Goal: Task Accomplishment & Management: Manage account settings

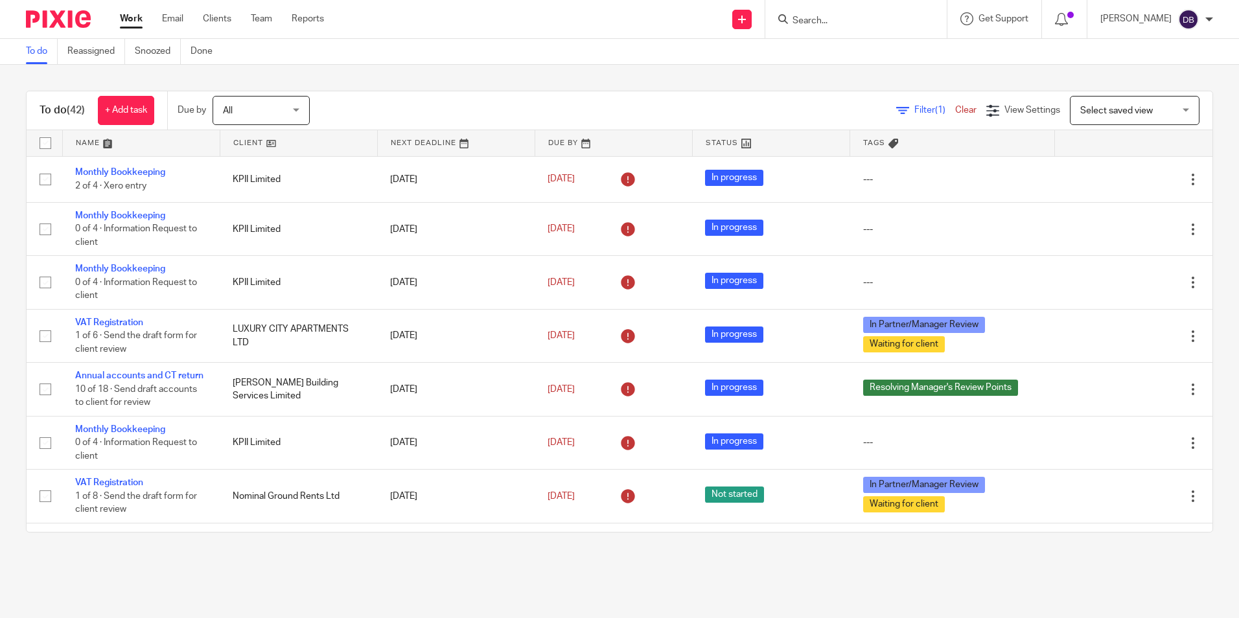
scroll to position [130, 0]
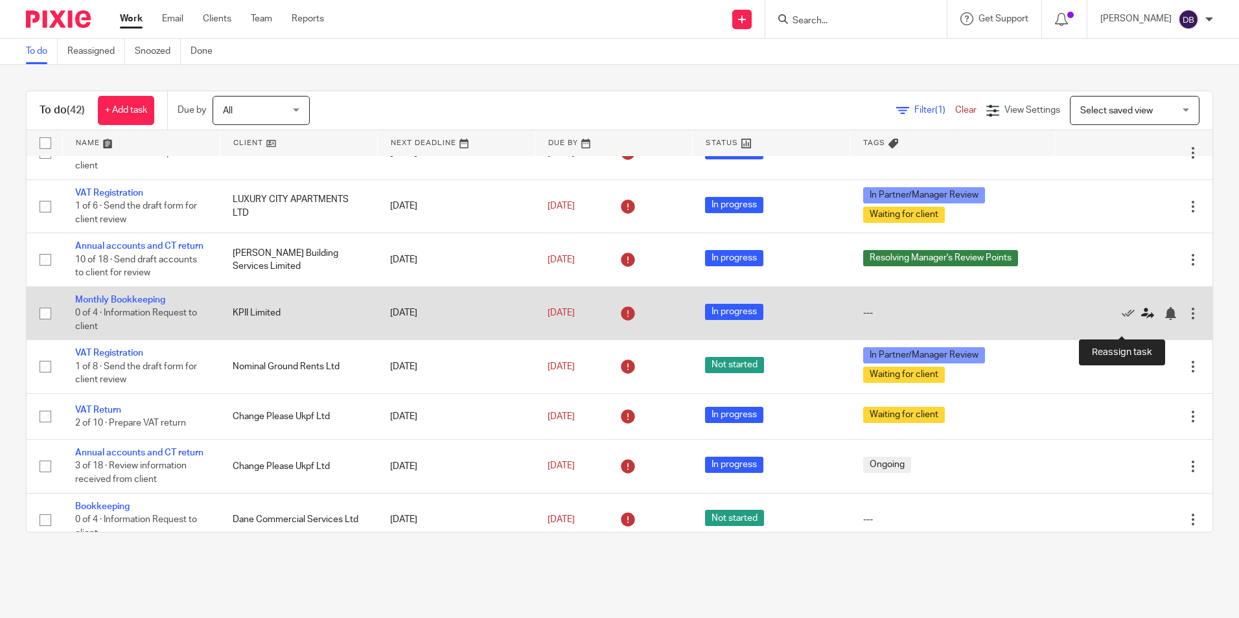
click at [1142, 320] on icon at bounding box center [1148, 313] width 13 height 13
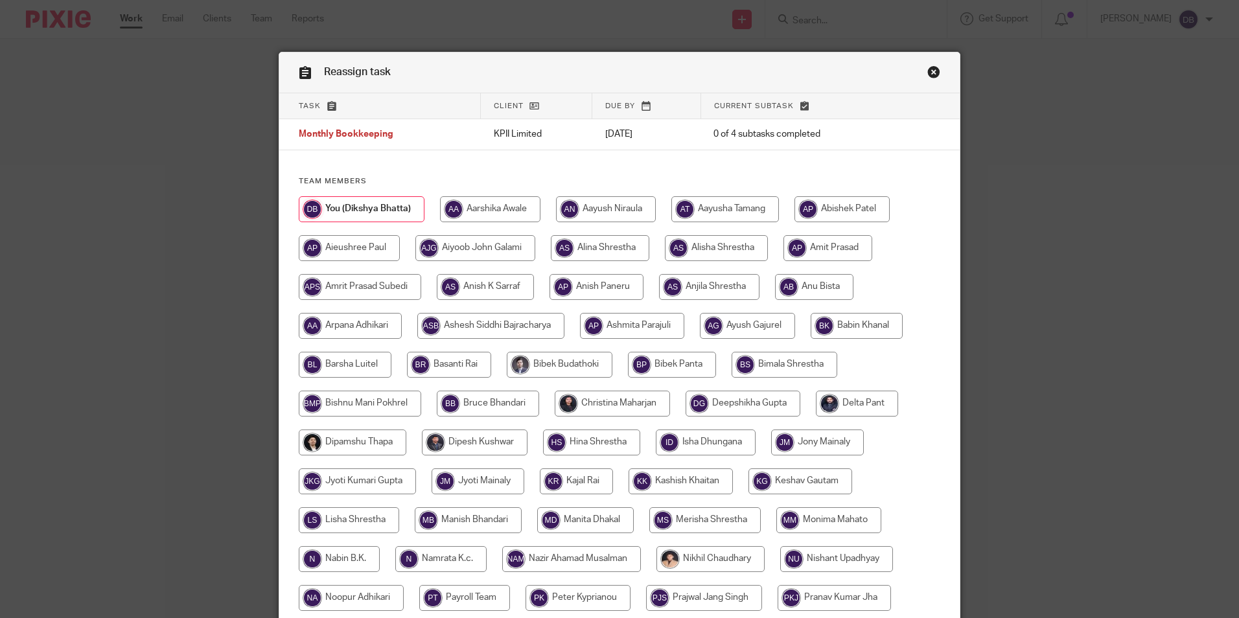
click at [931, 70] on link "Close this dialog window" at bounding box center [934, 74] width 13 height 18
click at [193, 211] on div "Reassign task Task Client Due by Current subtask Monthly Bookkeeping KPII Limit…" at bounding box center [619, 309] width 1239 height 618
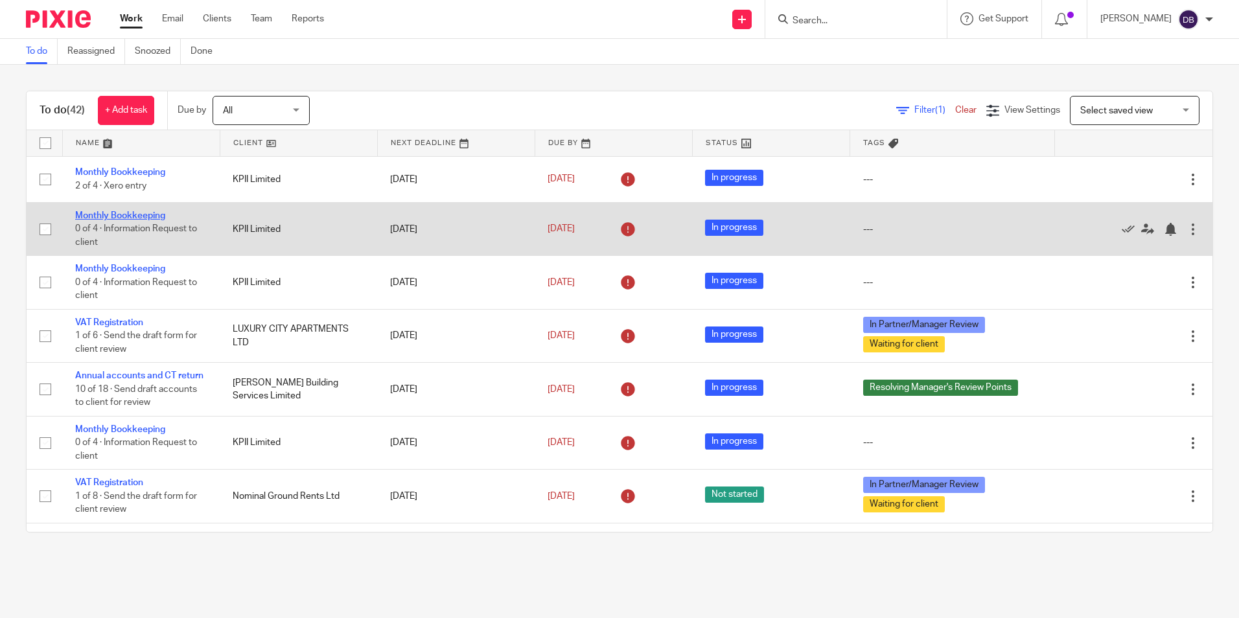
click at [132, 215] on link "Monthly Bookkeeping" at bounding box center [120, 215] width 90 height 9
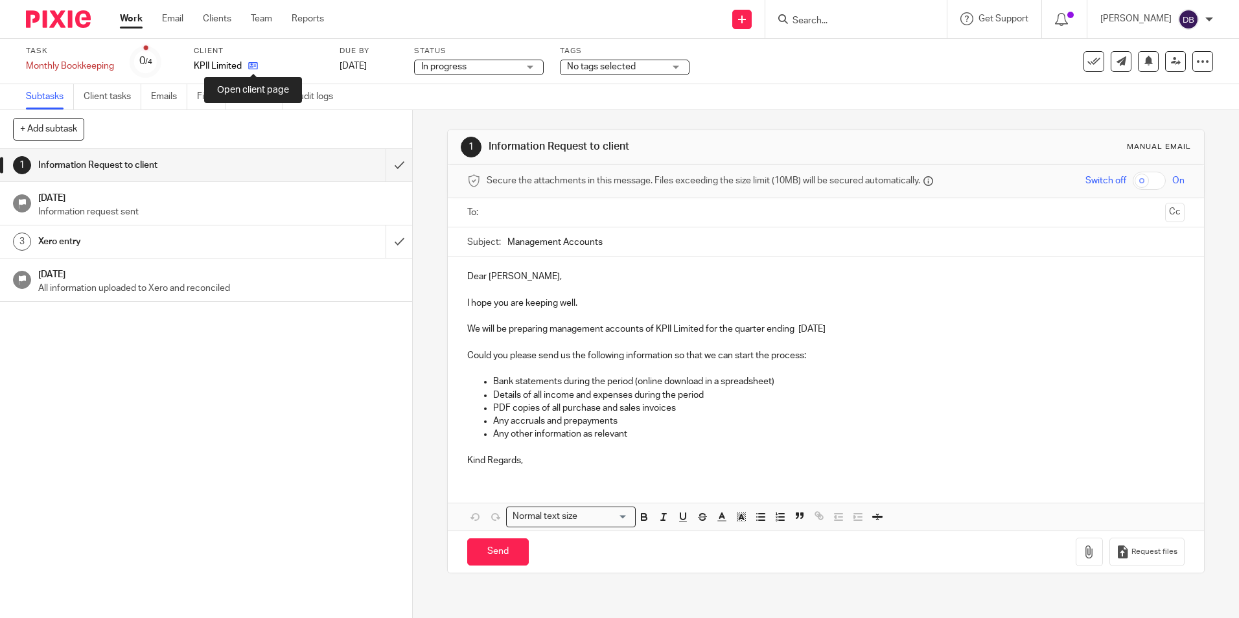
click at [257, 64] on icon at bounding box center [253, 66] width 10 height 10
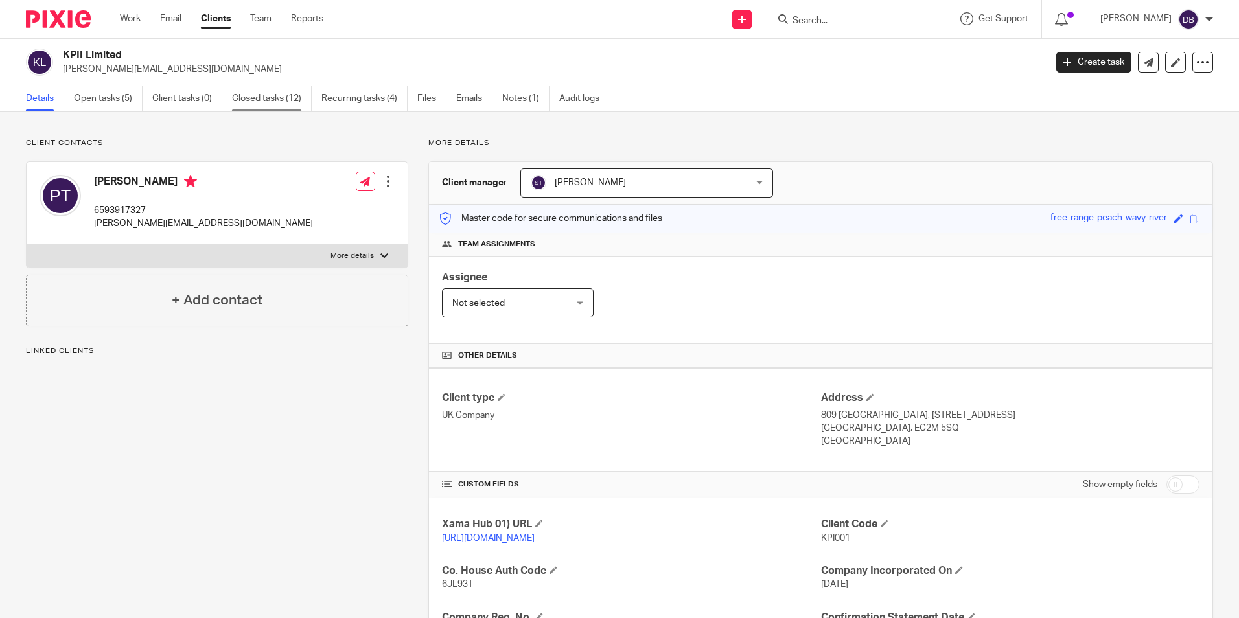
drag, startPoint x: 0, startPoint y: 0, endPoint x: 244, endPoint y: 95, distance: 261.7
click at [244, 95] on link "Closed tasks (12)" at bounding box center [272, 98] width 80 height 25
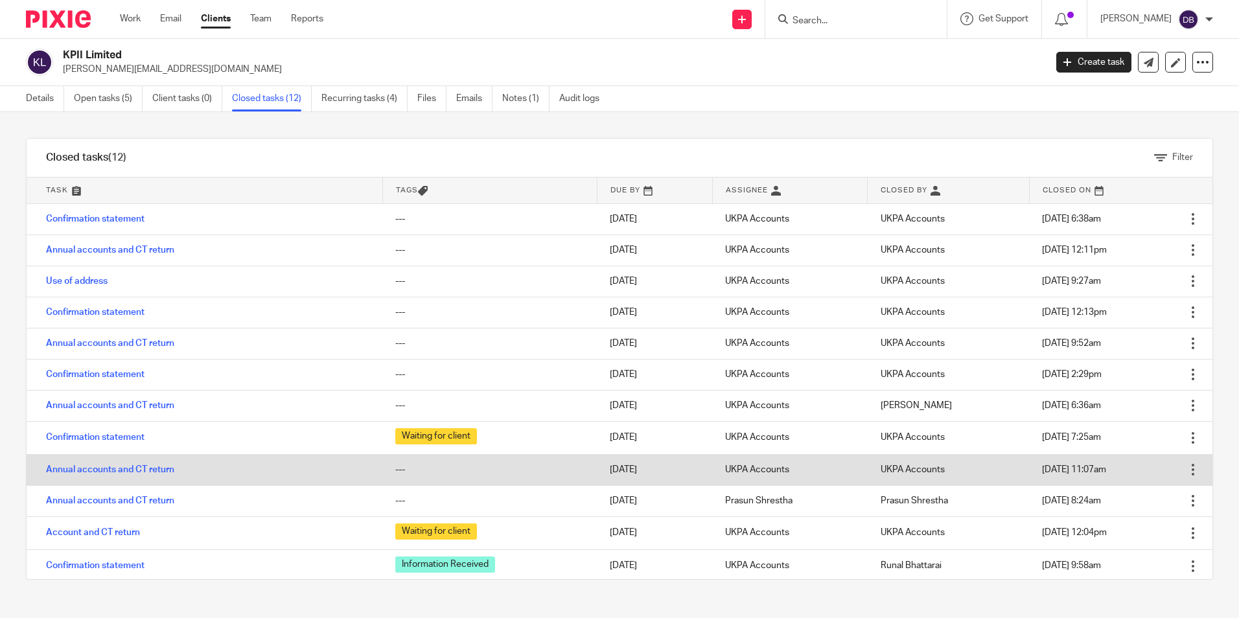
scroll to position [3, 0]
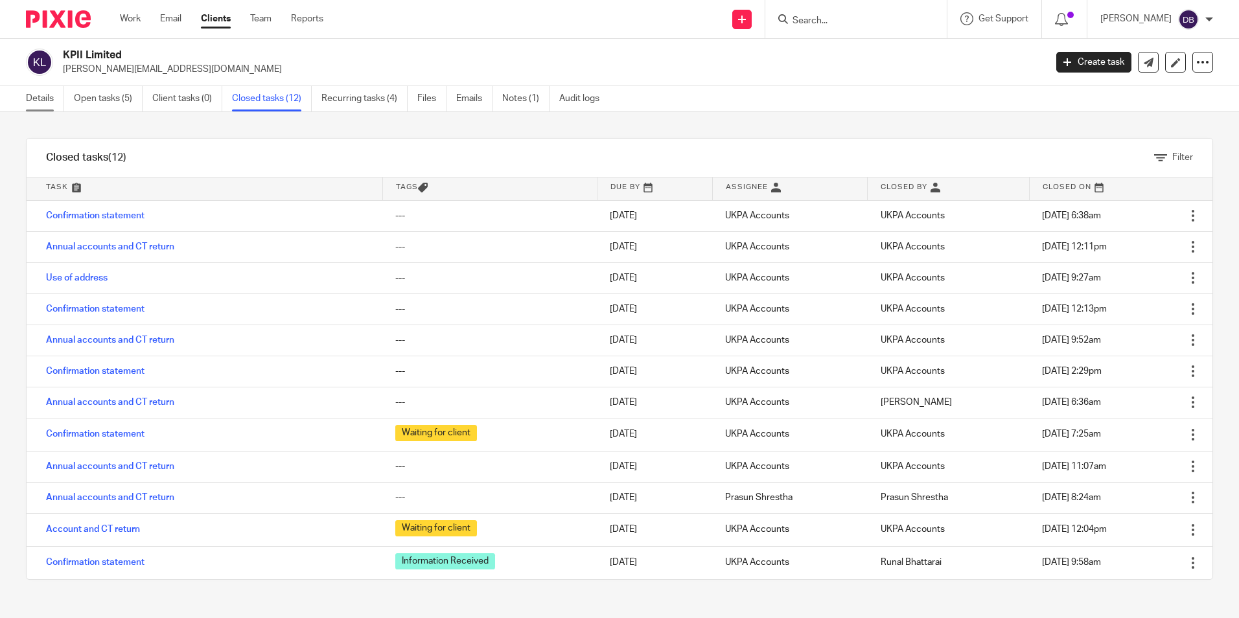
click at [54, 100] on link "Details" at bounding box center [45, 98] width 38 height 25
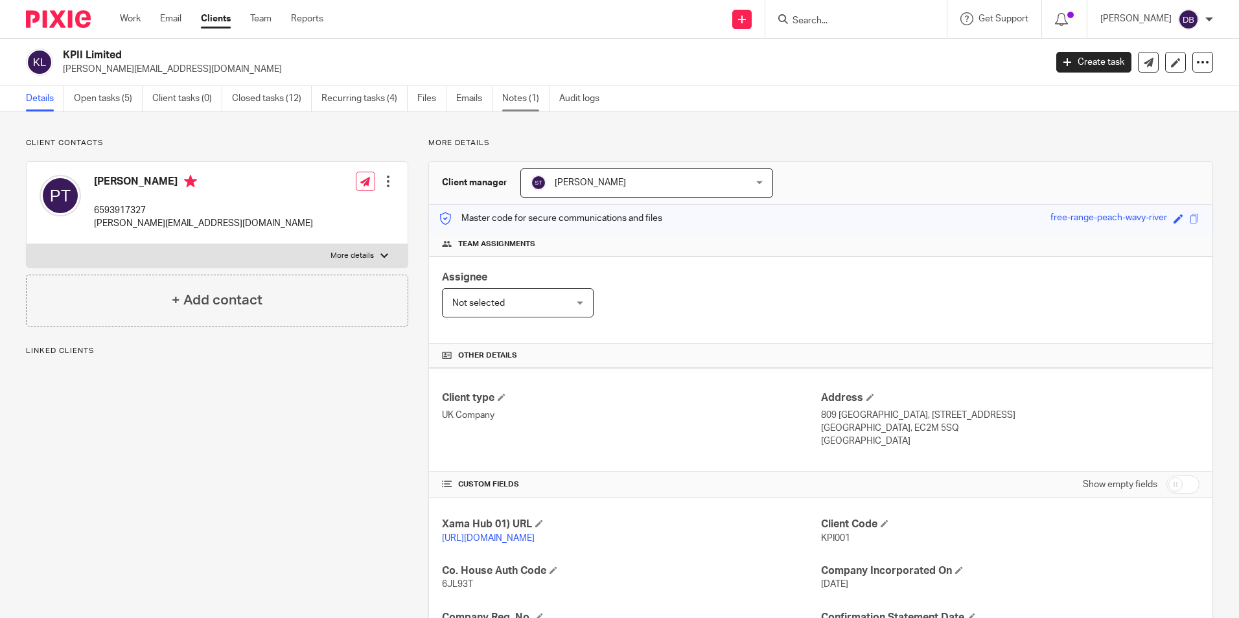
click at [515, 100] on link "Notes (1)" at bounding box center [525, 98] width 47 height 25
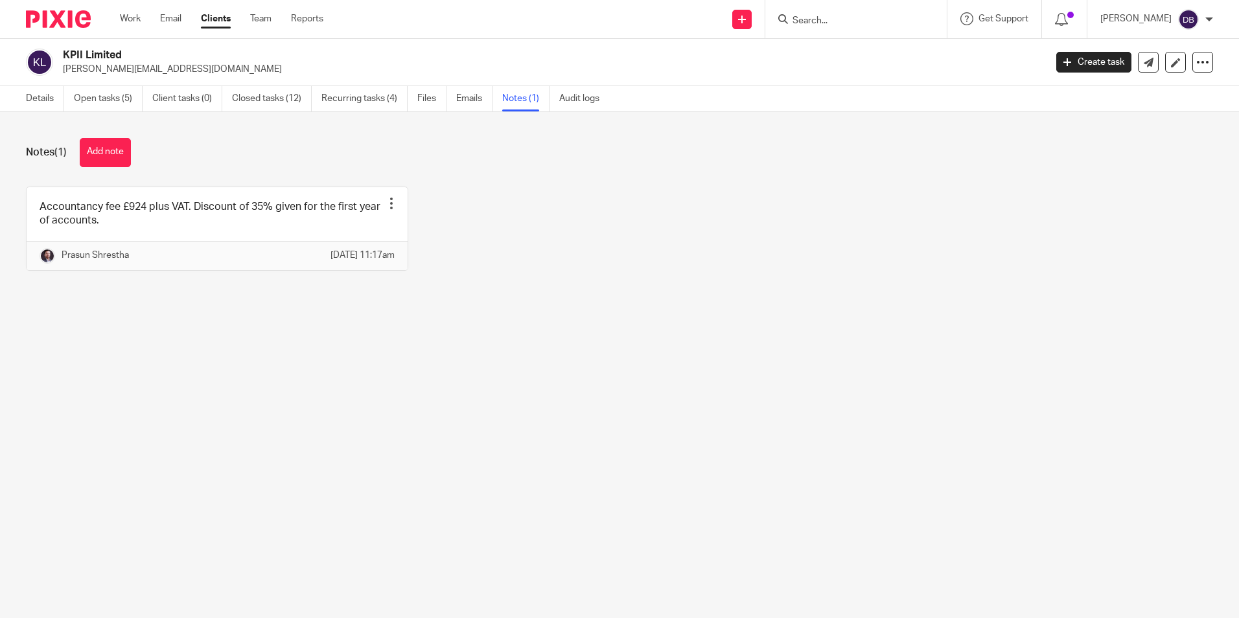
click at [333, 104] on link "Recurring tasks (4)" at bounding box center [365, 98] width 86 height 25
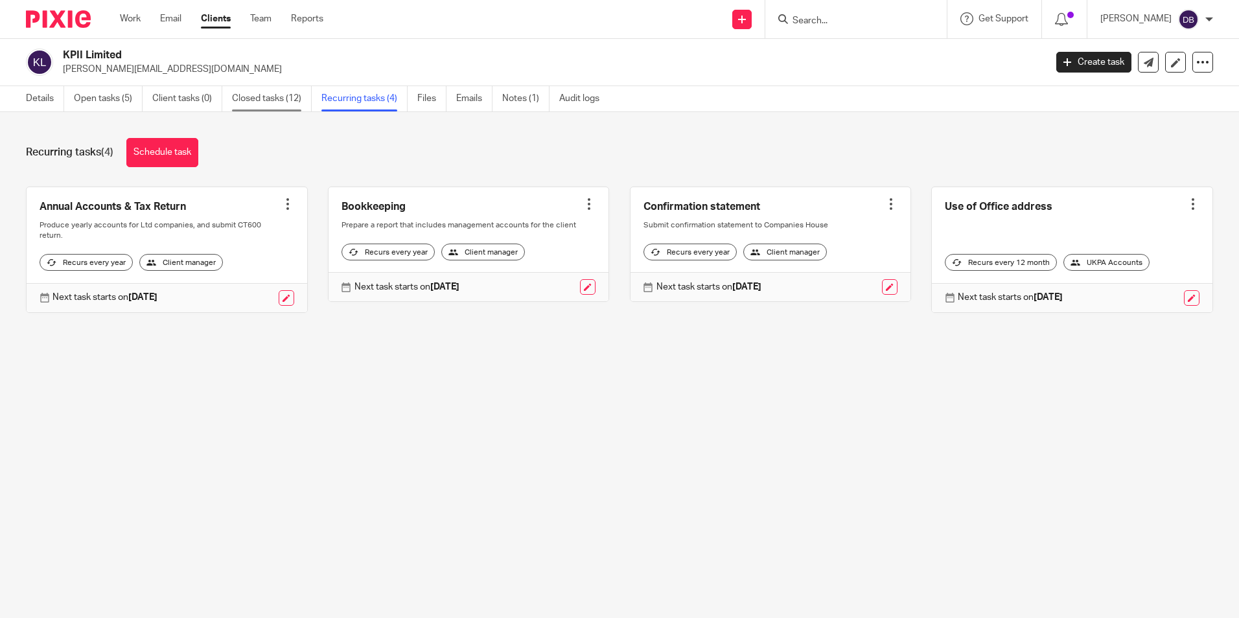
click at [252, 96] on link "Closed tasks (12)" at bounding box center [272, 98] width 80 height 25
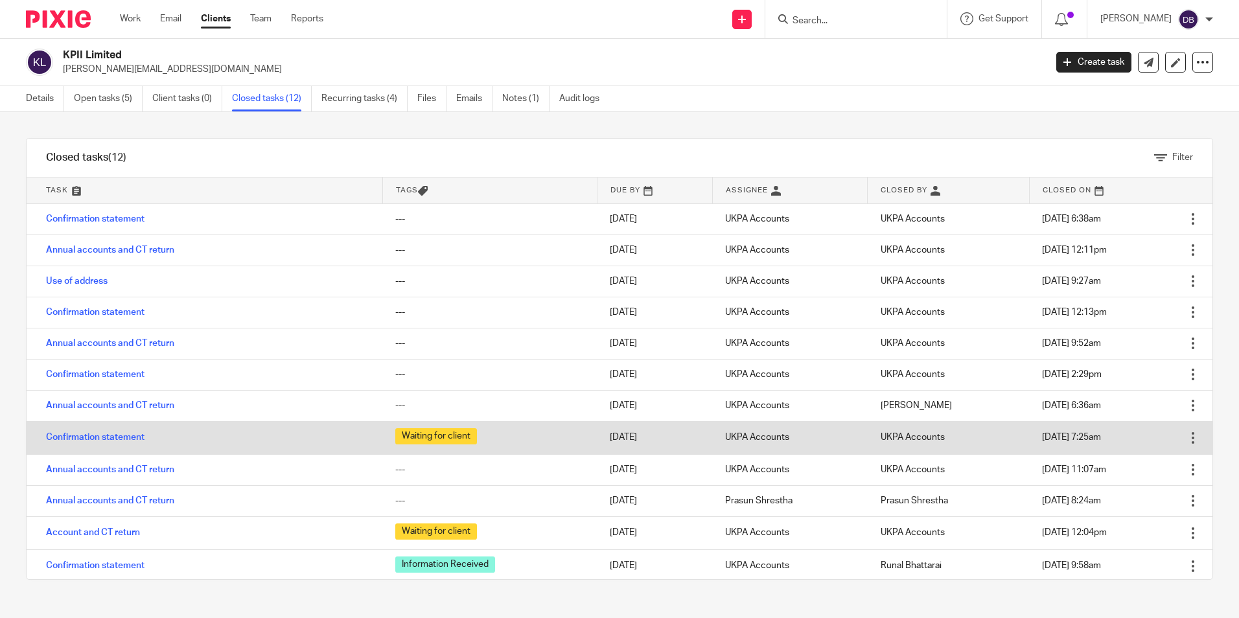
scroll to position [3, 0]
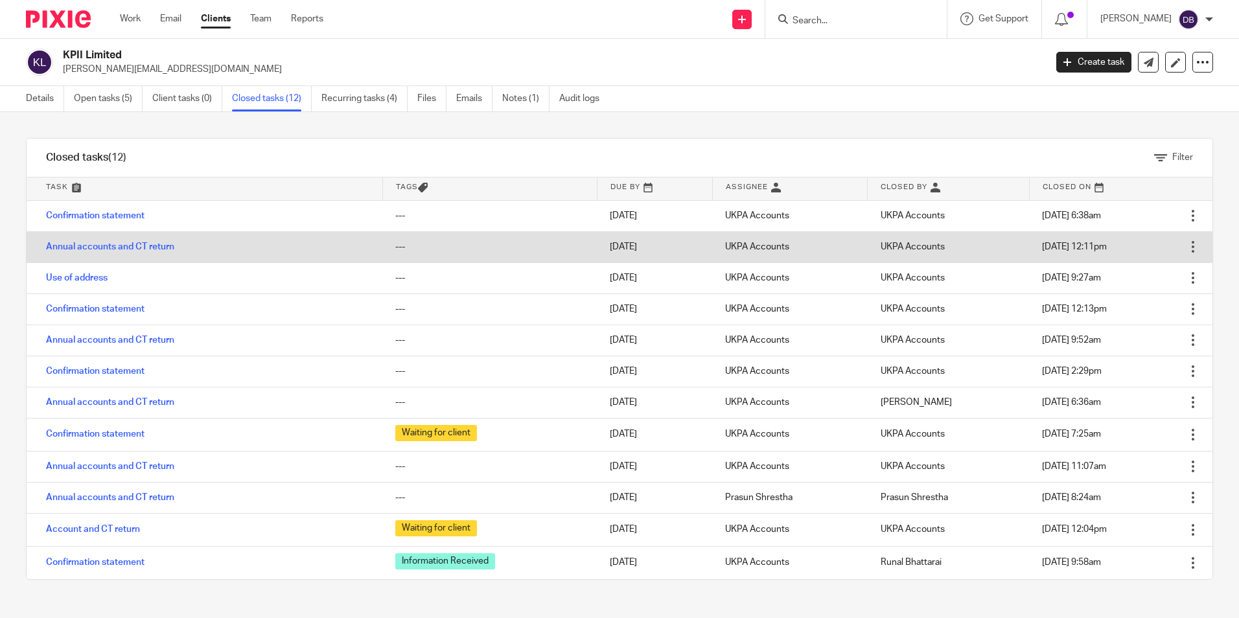
click at [90, 252] on td "Annual accounts and CT return" at bounding box center [205, 246] width 356 height 31
click at [110, 247] on link "Annual accounts and CT return" at bounding box center [110, 246] width 128 height 9
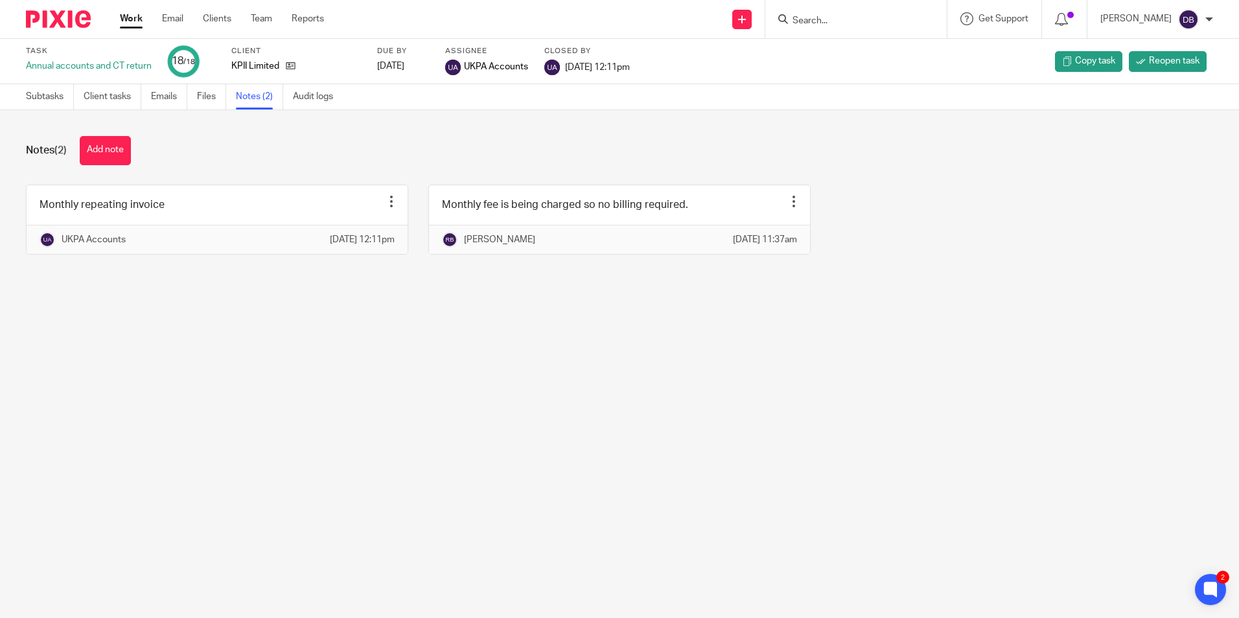
click at [556, 344] on main "Task Annual accounts and CT return 18 /18 Client KPII Limited Due by [DATE] Ass…" at bounding box center [619, 309] width 1239 height 618
click at [129, 19] on link "Work" at bounding box center [131, 18] width 23 height 13
